Goal: Task Accomplishment & Management: Use online tool/utility

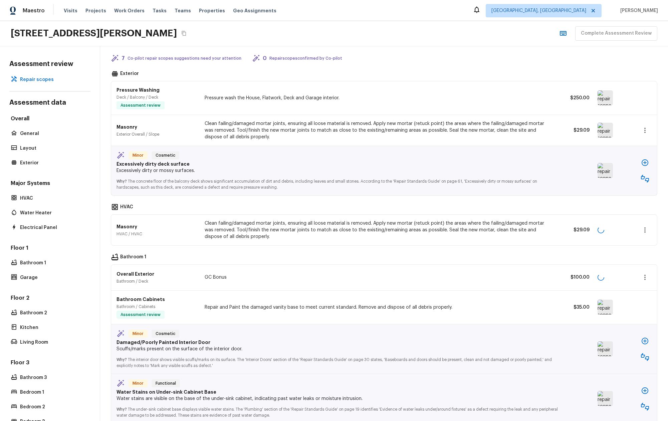
scroll to position [126, 0]
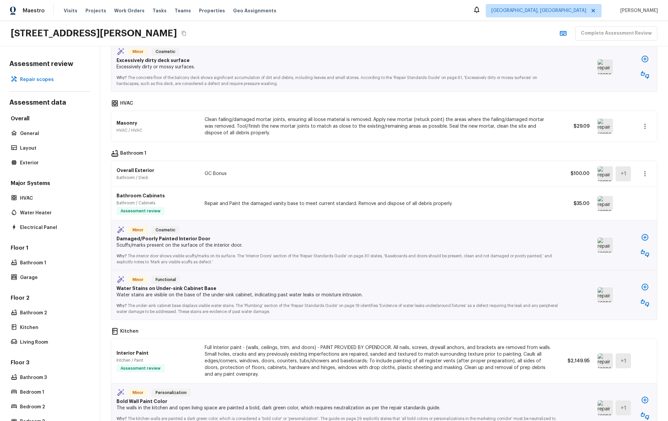
click at [641, 123] on icon "button" at bounding box center [645, 126] width 8 height 8
click at [637, 123] on div at bounding box center [334, 210] width 668 height 421
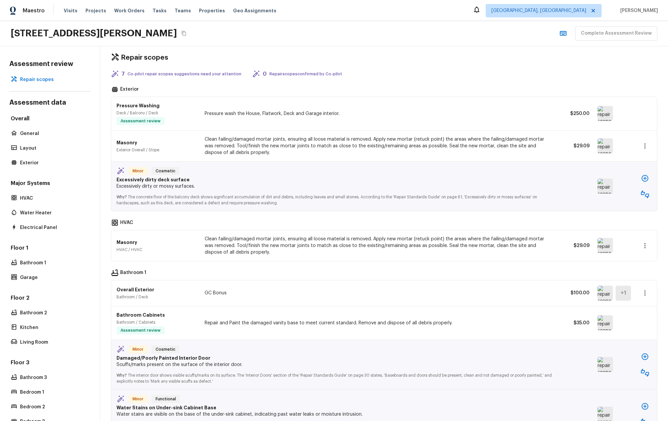
scroll to position [53, 0]
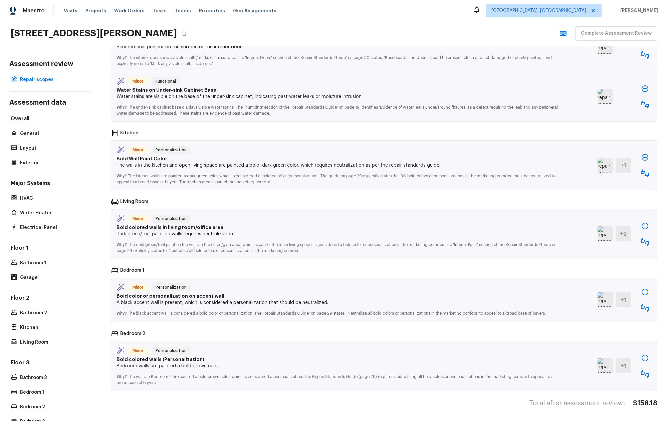
scroll to position [5, 0]
click at [597, 293] on img at bounding box center [604, 300] width 15 height 15
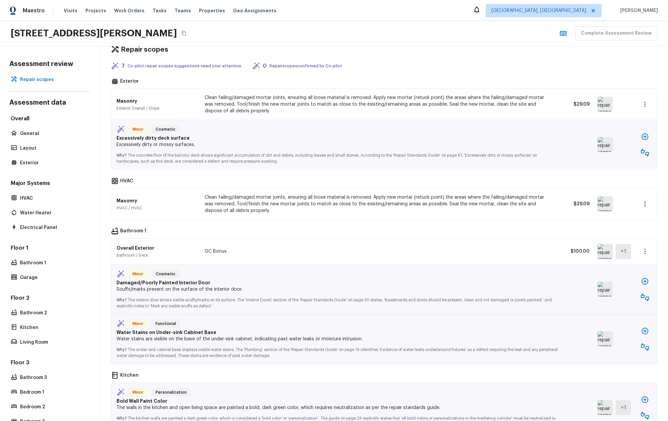
scroll to position [0, 0]
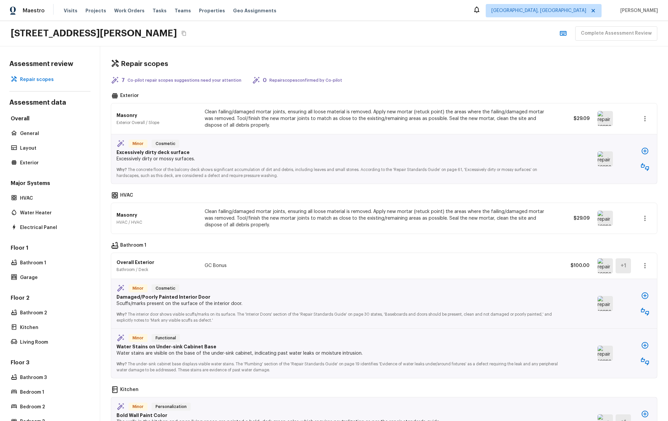
click at [599, 309] on div "Minor Cosmetic Damaged/Poorly Painted Interior Door Scuffs/marks present on the…" at bounding box center [384, 304] width 546 height 50
click at [599, 300] on img at bounding box center [604, 303] width 15 height 15
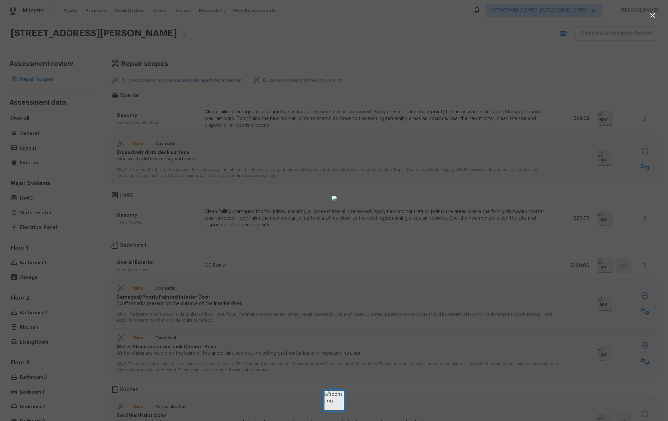
click at [598, 301] on div at bounding box center [334, 198] width 668 height 375
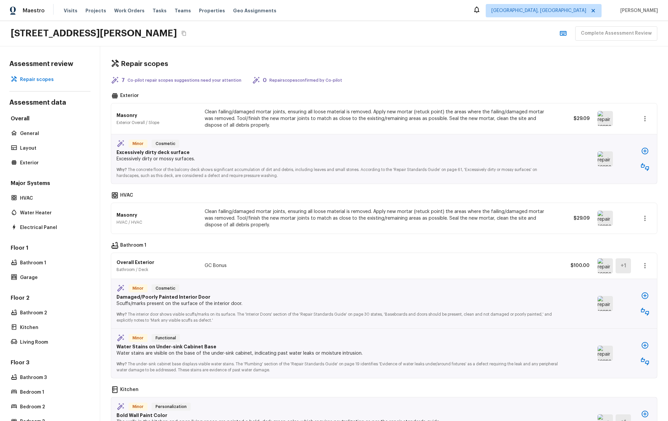
click at [599, 346] on img at bounding box center [604, 353] width 15 height 15
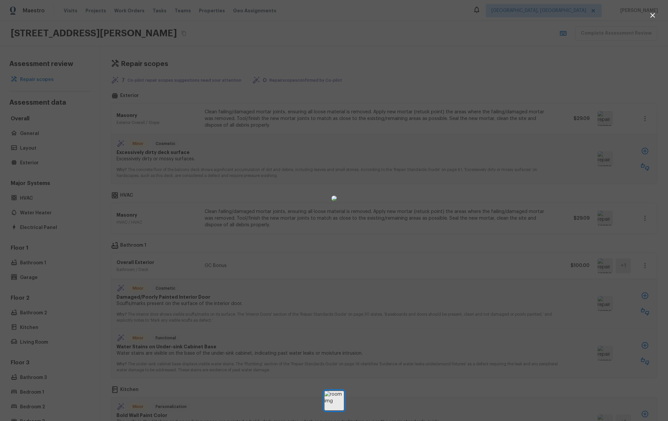
click at [599, 343] on div at bounding box center [334, 198] width 668 height 375
